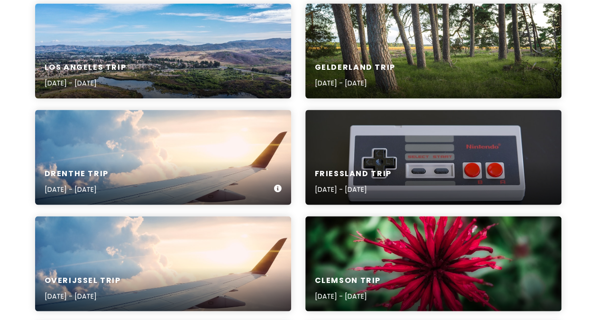
scroll to position [678, 0]
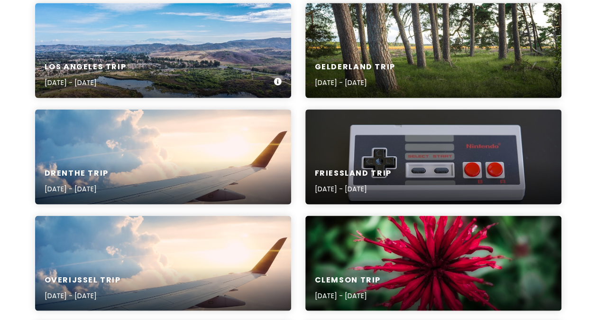
click at [116, 51] on div "Los Angeles Trip [DATE] - [DATE]" at bounding box center [163, 50] width 256 height 95
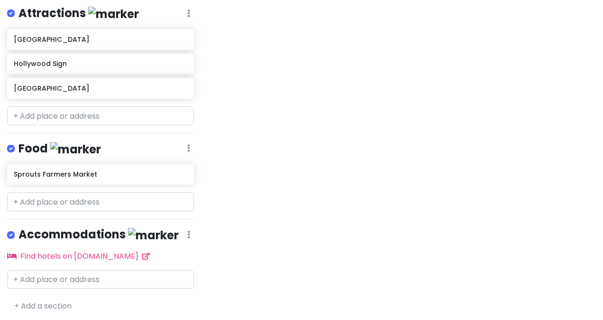
scroll to position [129, 0]
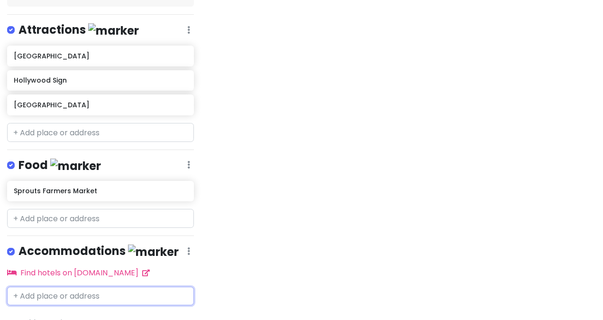
click at [56, 289] on input "text" at bounding box center [100, 295] width 187 height 19
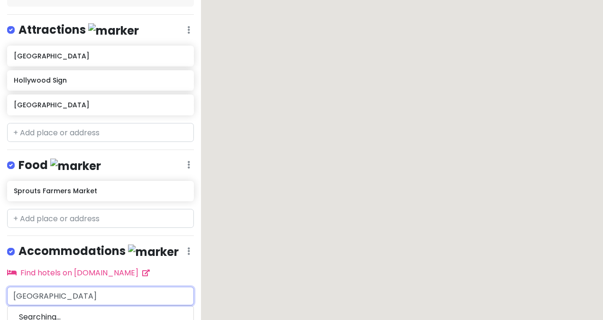
scroll to position [190, 0]
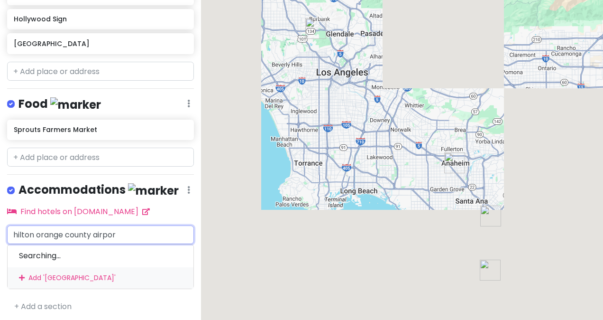
type input "[GEOGRAPHIC_DATA]"
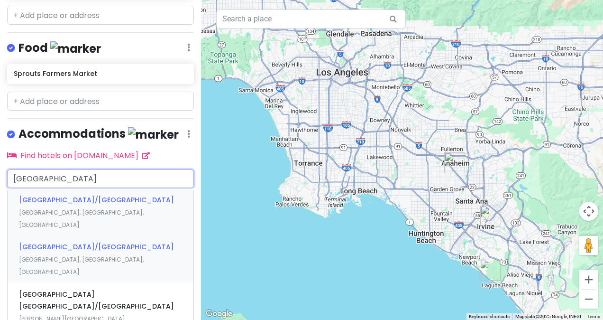
scroll to position [272, 0]
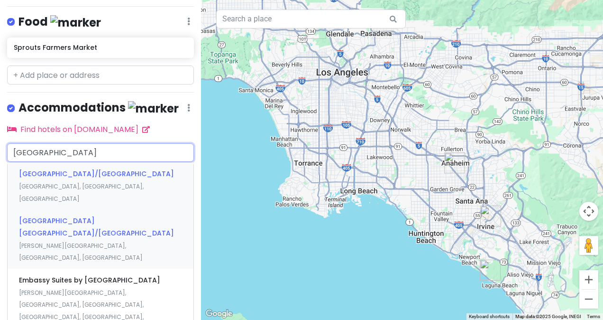
click at [82, 202] on span "[PERSON_NAME][GEOGRAPHIC_DATA], [GEOGRAPHIC_DATA], [GEOGRAPHIC_DATA]" at bounding box center [81, 192] width 125 height 20
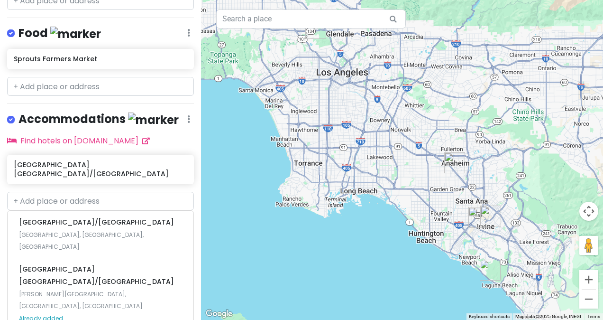
scroll to position [174, 0]
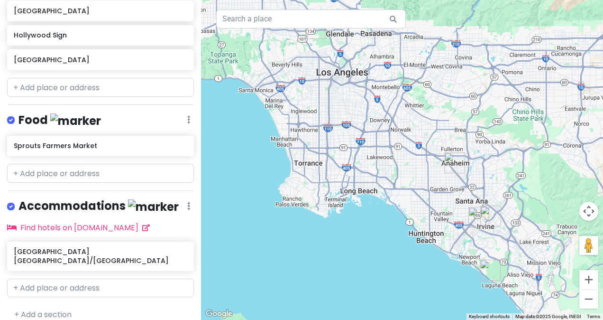
click at [142, 97] on div "[GEOGRAPHIC_DATA] Trip Private Change Dates Make a Copy Delete Trip Go Pro ⚡️ G…" at bounding box center [100, 160] width 201 height 320
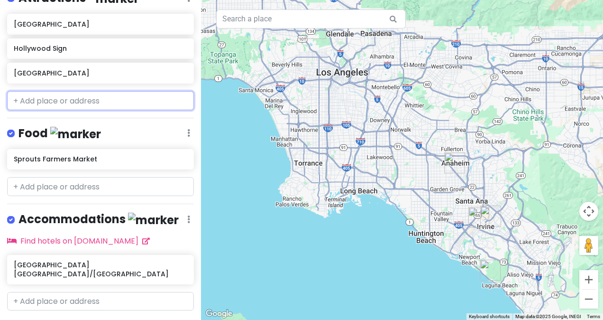
click at [62, 107] on input "text" at bounding box center [100, 100] width 187 height 19
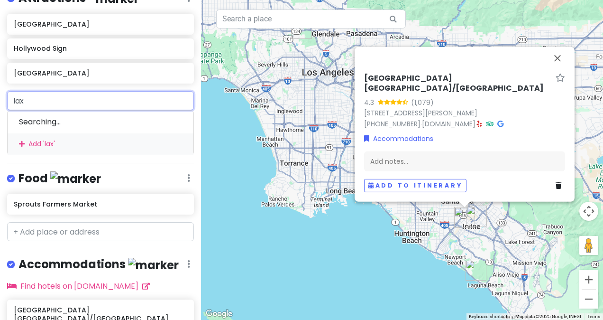
click at [45, 92] on input "lax" at bounding box center [100, 100] width 187 height 19
type input "l"
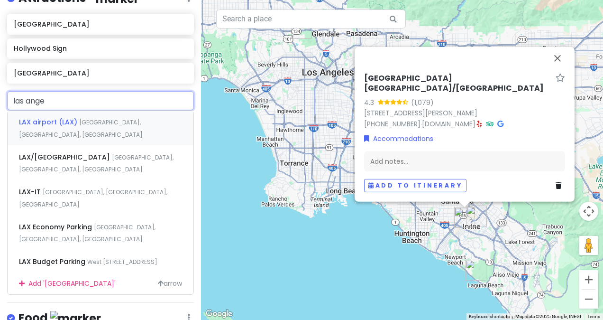
type input "las ang"
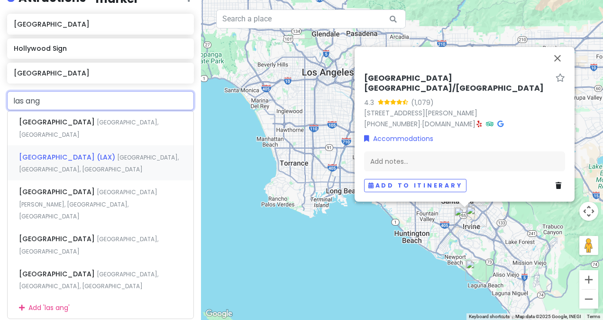
click at [46, 127] on span "[GEOGRAPHIC_DATA] (LAX)" at bounding box center [58, 121] width 78 height 9
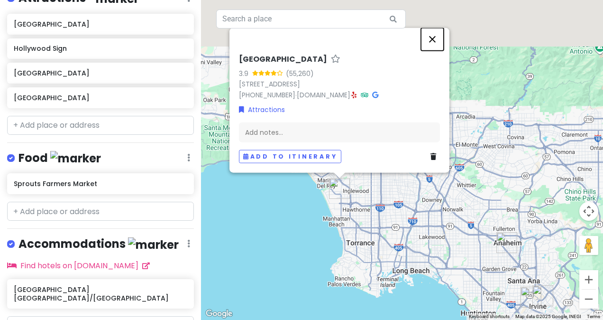
click at [430, 41] on button "Close" at bounding box center [432, 39] width 23 height 23
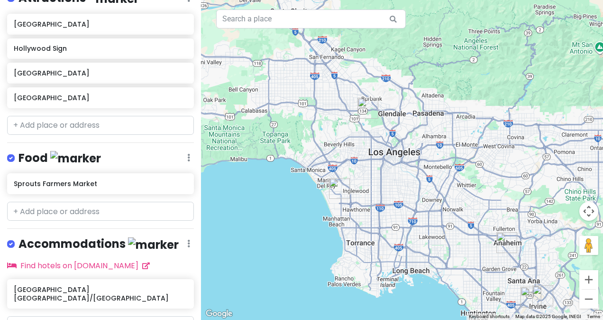
click at [366, 110] on img "Hollywood Sign" at bounding box center [368, 108] width 28 height 28
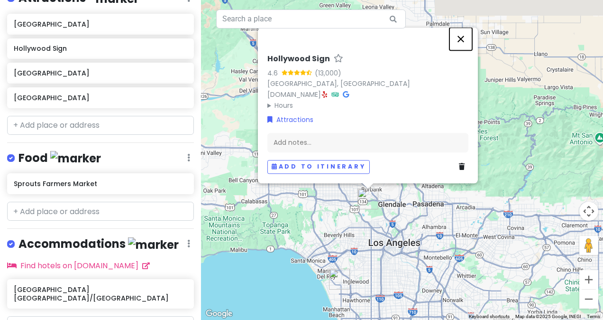
click at [461, 40] on button "Close" at bounding box center [460, 38] width 23 height 23
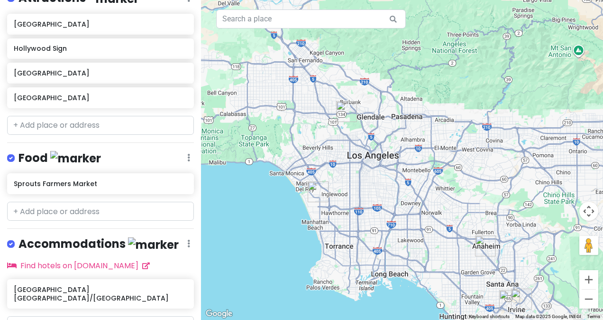
drag, startPoint x: 373, startPoint y: 250, endPoint x: 348, endPoint y: 147, distance: 105.8
click at [348, 147] on div at bounding box center [402, 160] width 402 height 320
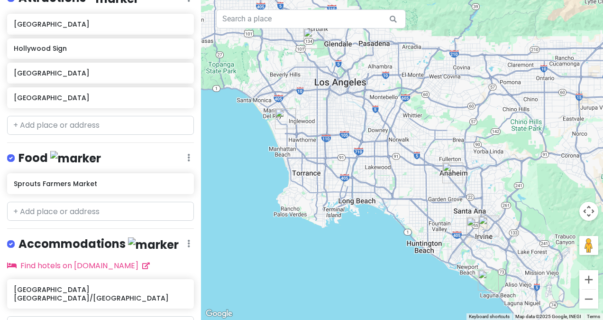
drag, startPoint x: 395, startPoint y: 168, endPoint x: 362, endPoint y: 93, distance: 81.9
click at [362, 93] on div at bounding box center [402, 160] width 402 height 320
drag, startPoint x: 310, startPoint y: 120, endPoint x: 284, endPoint y: 166, distance: 52.4
click at [284, 166] on div at bounding box center [402, 160] width 402 height 320
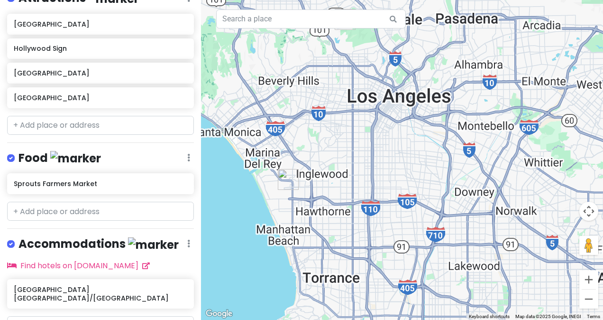
drag, startPoint x: 290, startPoint y: 134, endPoint x: 329, endPoint y: 139, distance: 39.8
click at [329, 139] on div at bounding box center [402, 160] width 402 height 320
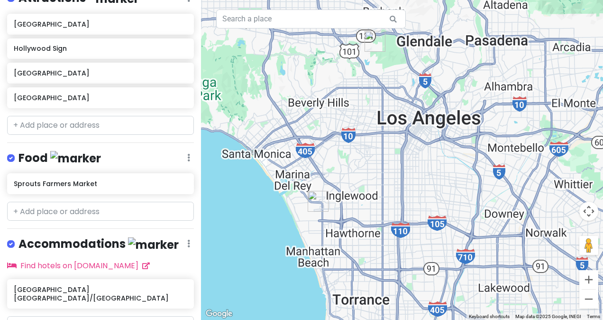
drag, startPoint x: 317, startPoint y: 150, endPoint x: 347, endPoint y: 172, distance: 37.6
click at [347, 172] on div at bounding box center [402, 160] width 402 height 320
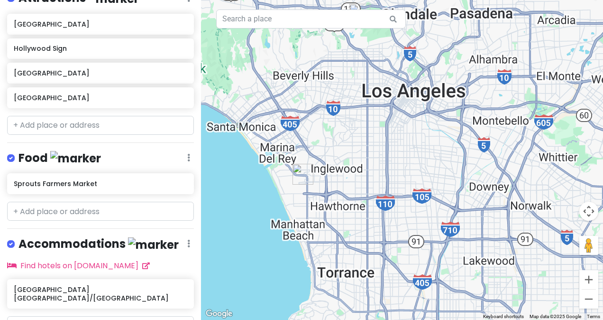
drag, startPoint x: 347, startPoint y: 172, endPoint x: 334, endPoint y: 145, distance: 29.9
click at [334, 145] on div at bounding box center [402, 160] width 402 height 320
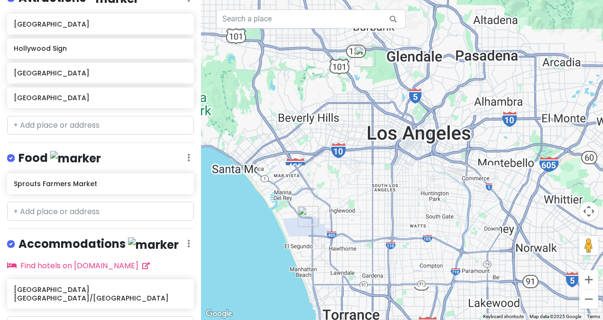
drag, startPoint x: 353, startPoint y: 116, endPoint x: 359, endPoint y: 162, distance: 46.9
click at [359, 162] on div at bounding box center [402, 160] width 402 height 320
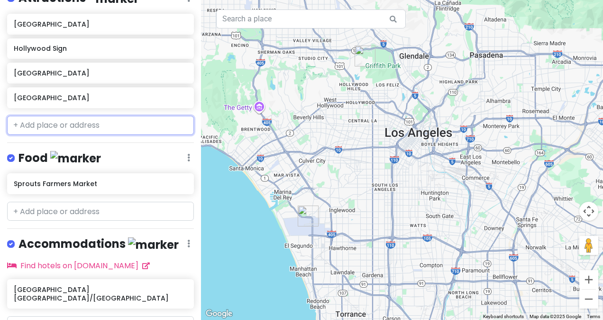
click at [38, 131] on input "text" at bounding box center [100, 125] width 187 height 19
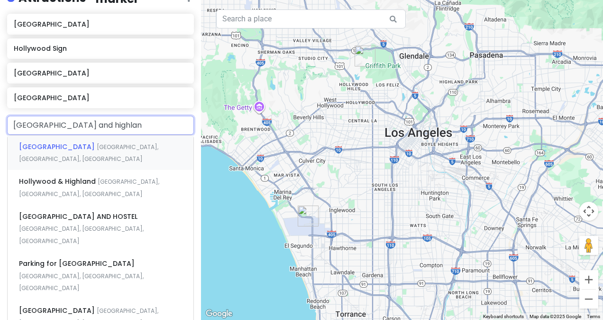
type input "hollywood and highland"
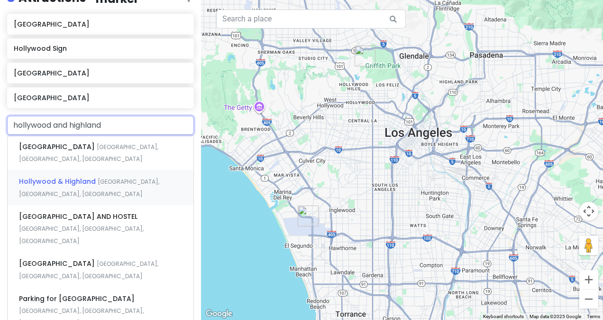
click at [107, 187] on div "[GEOGRAPHIC_DATA], [GEOGRAPHIC_DATA], [GEOGRAPHIC_DATA], [GEOGRAPHIC_DATA]" at bounding box center [101, 187] width 186 height 35
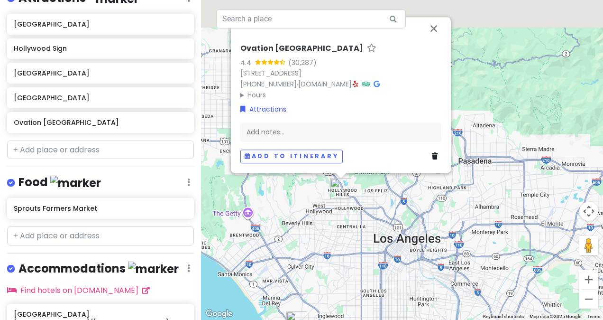
drag, startPoint x: 397, startPoint y: 97, endPoint x: 384, endPoint y: 165, distance: 69.4
click at [384, 165] on div "Ovation Hollywood 4.4 (30,287) [STREET_ADDRESS] [PHONE_NUMBER] · [DOMAIN_NAME] …" at bounding box center [402, 160] width 402 height 320
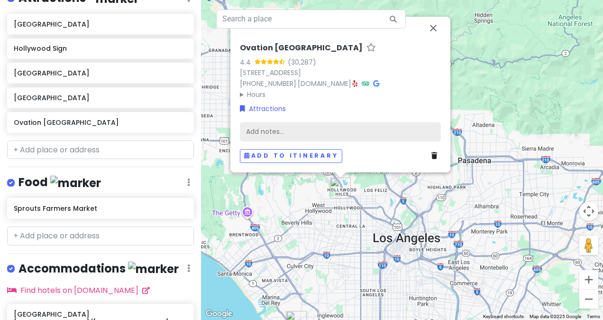
click at [286, 138] on div "Add notes..." at bounding box center [340, 132] width 201 height 20
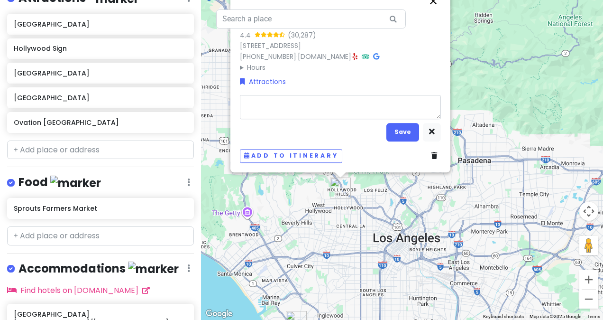
type textarea "x"
type textarea "m"
type textarea "x"
type textarea "ma"
type textarea "x"
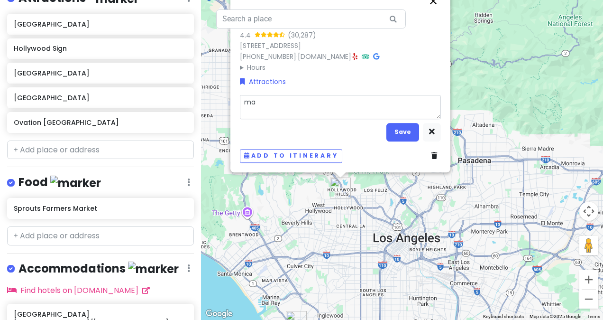
type textarea "mal"
type textarea "x"
type textarea "mall"
type textarea "x"
type textarea "mall="
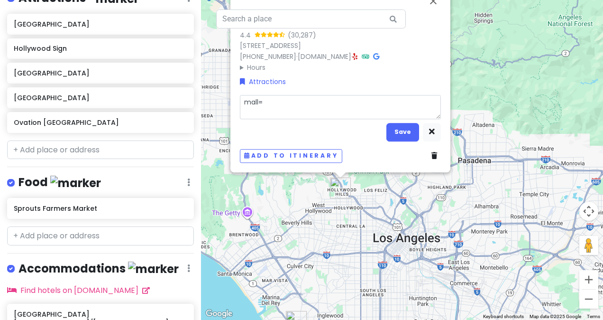
type textarea "x"
type textarea "mall"
type textarea "x"
type textarea "mal"
type textarea "x"
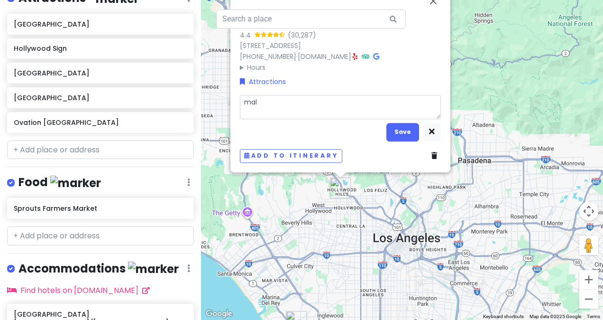
type textarea "ma"
type textarea "x"
type textarea "m"
click at [435, 1] on div "Ovation Hollywood 4.4 (30,287) [STREET_ADDRESS] [PHONE_NUMBER] · [DOMAIN_NAME] …" at bounding box center [402, 160] width 402 height 320
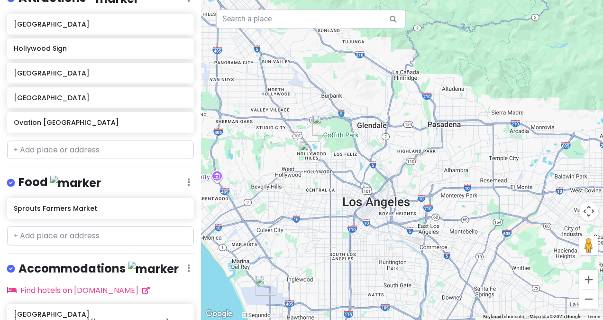
drag, startPoint x: 343, startPoint y: 178, endPoint x: 305, endPoint y: 135, distance: 57.4
click at [305, 135] on div "To navigate, press the arrow keys." at bounding box center [402, 160] width 402 height 320
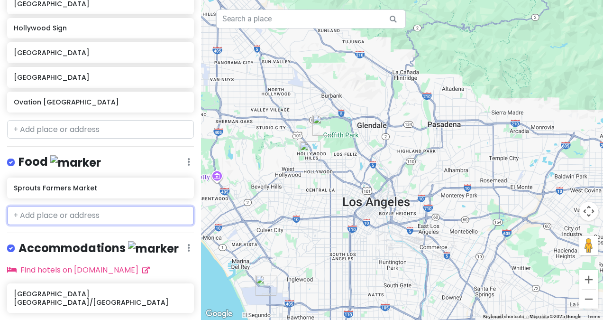
click at [50, 215] on input "text" at bounding box center [100, 215] width 187 height 19
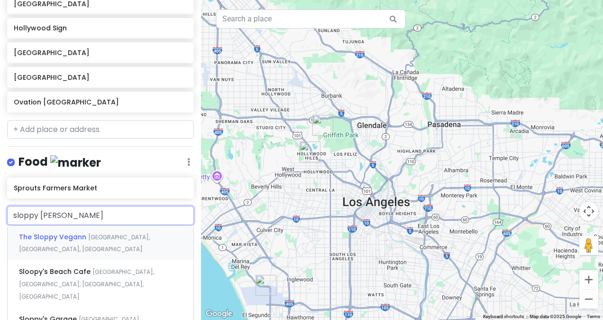
type input "sloppy vegan"
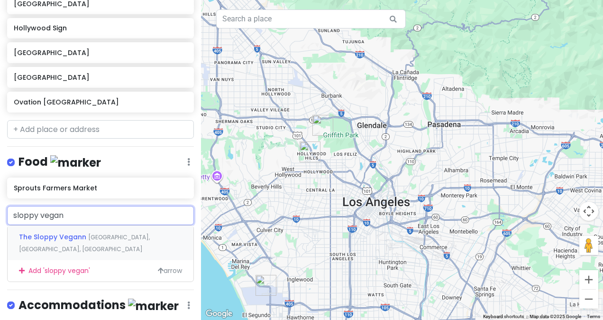
click at [75, 246] on div "The Sloppy Vegann [GEOGRAPHIC_DATA], [GEOGRAPHIC_DATA], [GEOGRAPHIC_DATA]" at bounding box center [101, 242] width 186 height 35
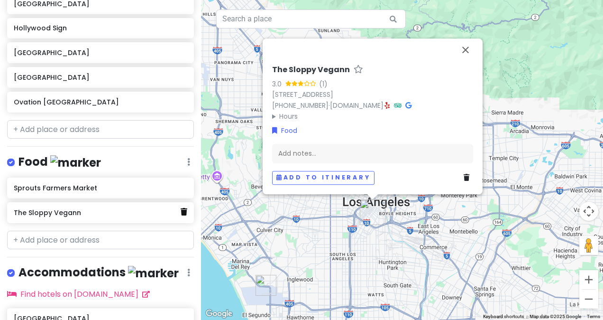
click at [181, 213] on link at bounding box center [184, 212] width 7 height 12
